Goal: Task Accomplishment & Management: Manage account settings

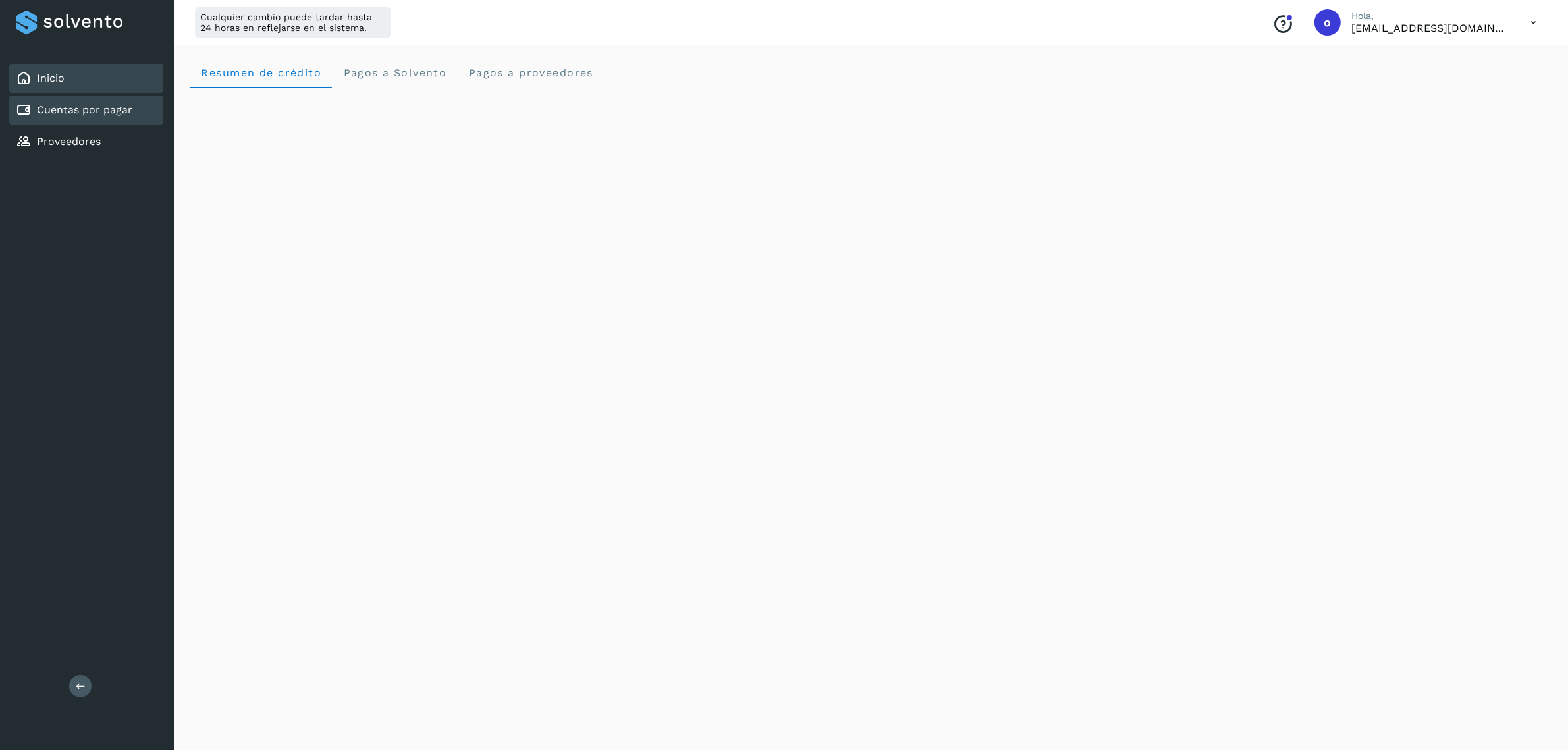
click at [26, 99] on div "Cuentas por pagar" at bounding box center [86, 110] width 154 height 29
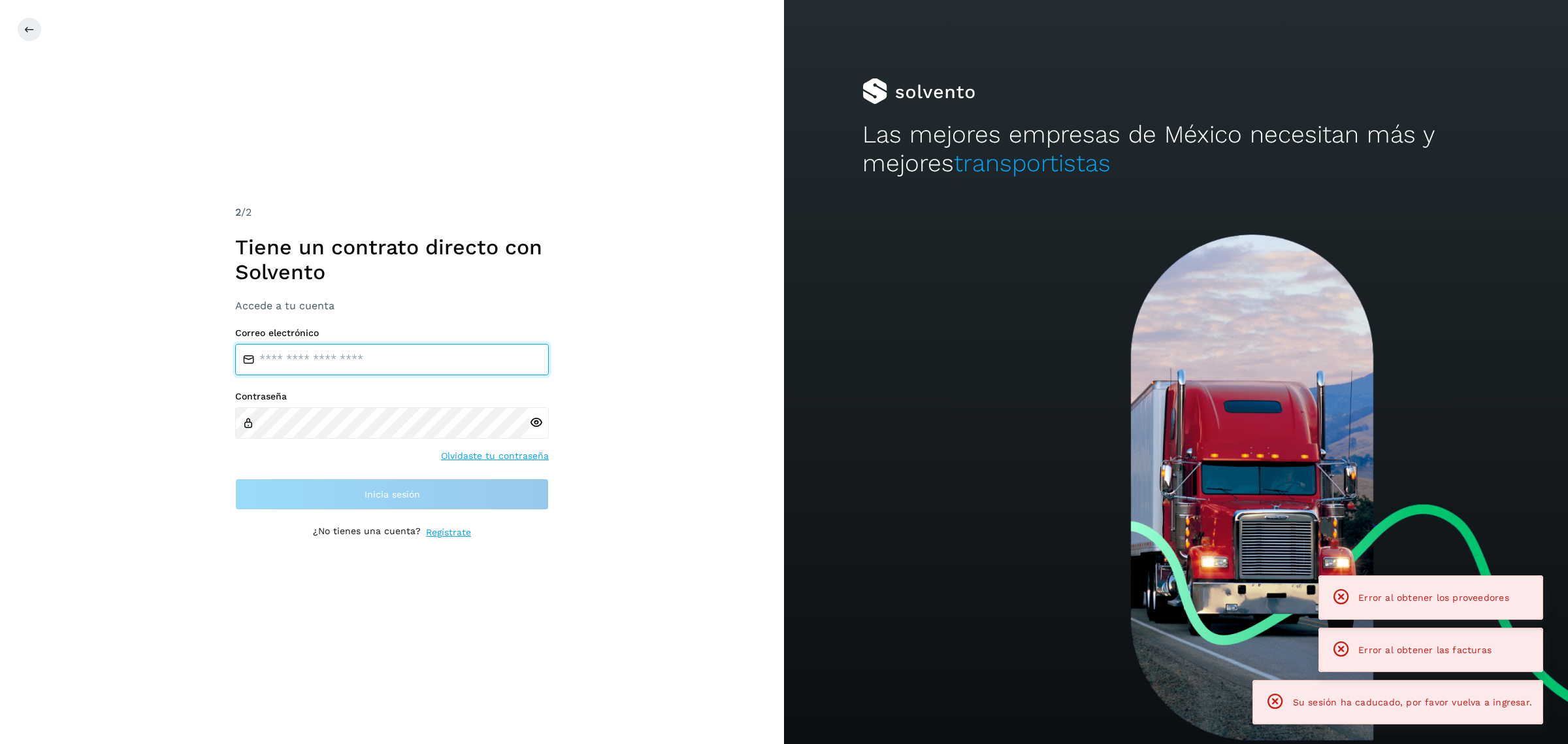
type input "**********"
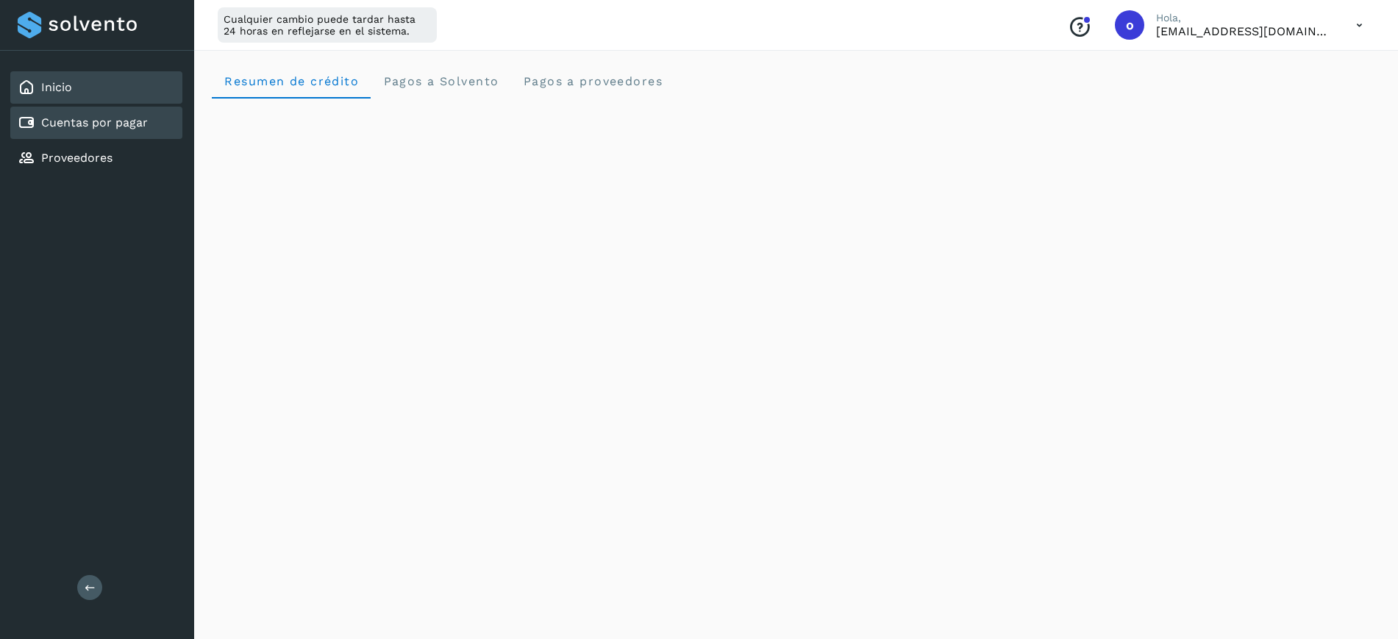
click at [137, 114] on div "Cuentas por pagar" at bounding box center [83, 123] width 130 height 18
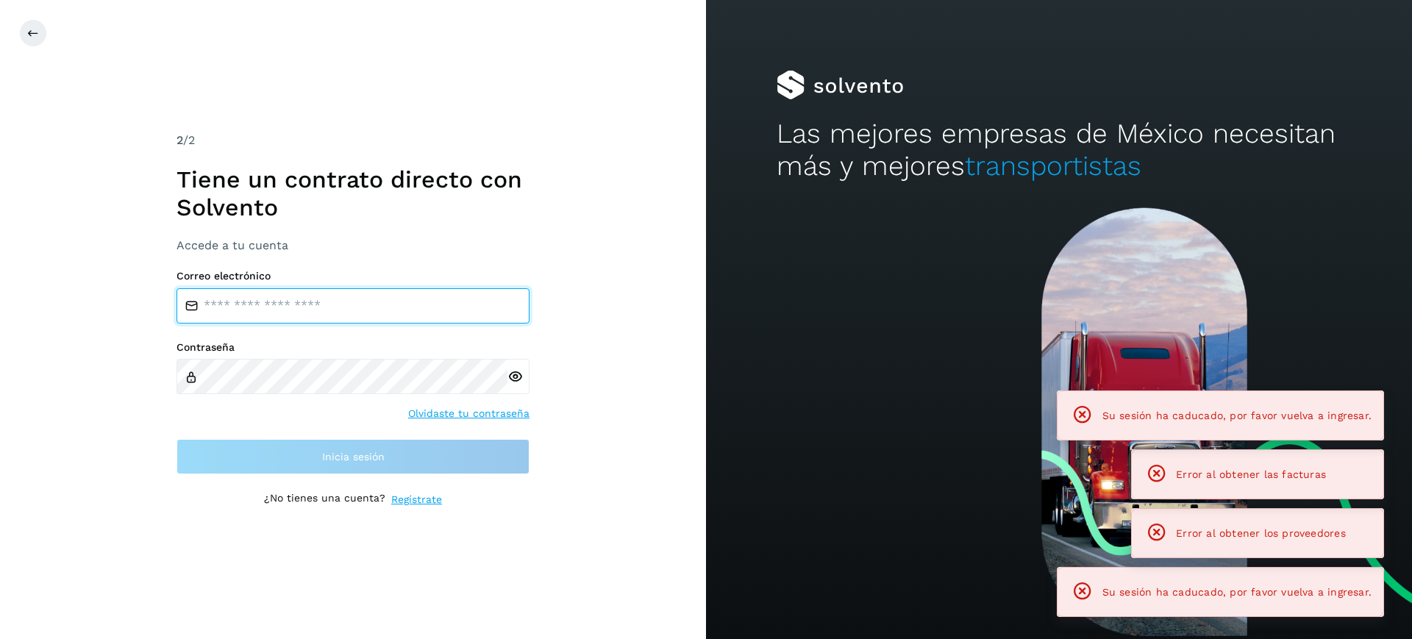
type input "**********"
